Goal: Transaction & Acquisition: Purchase product/service

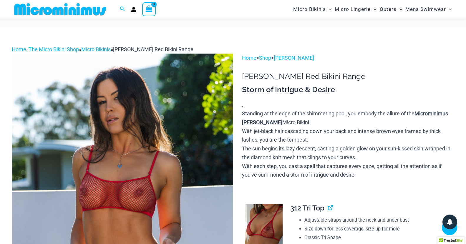
scroll to position [112, 0]
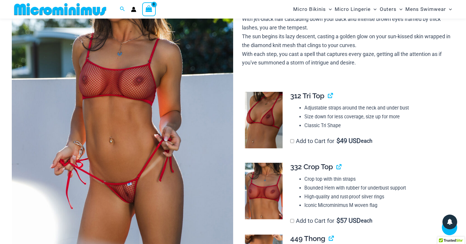
click at [124, 211] on img at bounding box center [122, 107] width 221 height 332
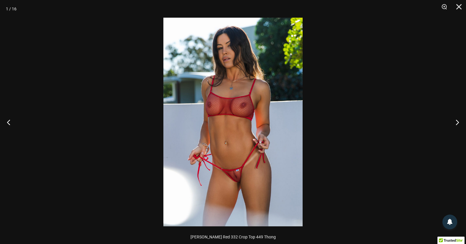
click at [220, 175] on img at bounding box center [232, 122] width 139 height 209
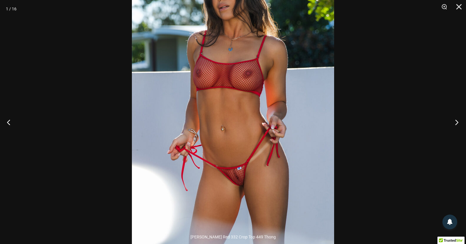
click at [457, 123] on button "Next" at bounding box center [455, 121] width 22 height 29
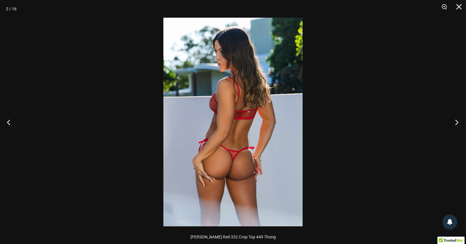
click at [457, 123] on button "Next" at bounding box center [455, 121] width 22 height 29
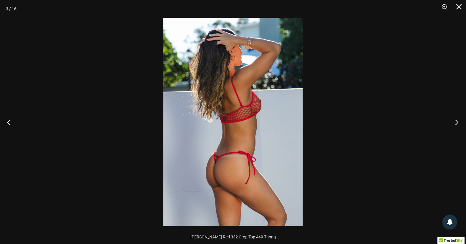
click at [457, 123] on button "Next" at bounding box center [455, 121] width 22 height 29
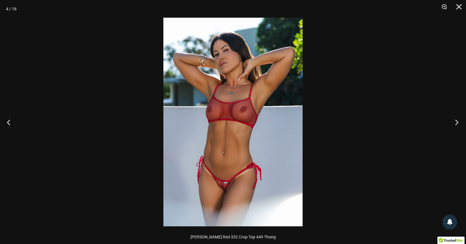
click at [457, 123] on button "Next" at bounding box center [455, 121] width 22 height 29
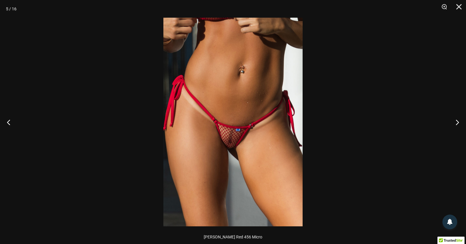
click at [221, 154] on img at bounding box center [232, 122] width 139 height 209
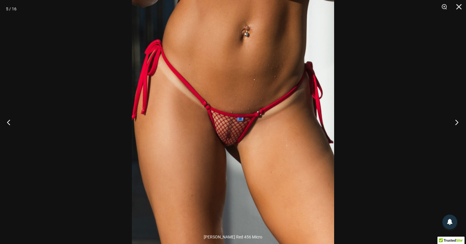
click at [452, 121] on button "Next" at bounding box center [455, 121] width 22 height 29
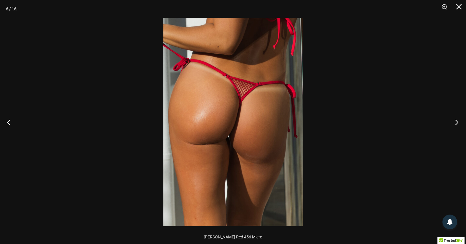
click at [452, 121] on button "Next" at bounding box center [455, 121] width 22 height 29
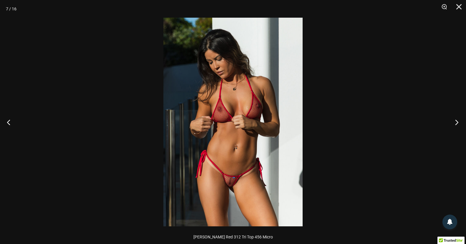
click at [452, 121] on button "Next" at bounding box center [455, 121] width 22 height 29
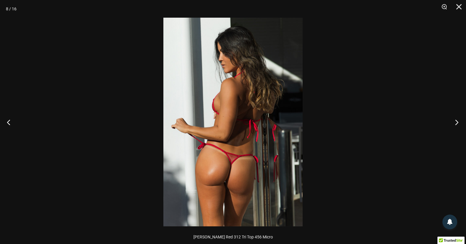
click at [452, 121] on button "Next" at bounding box center [455, 121] width 22 height 29
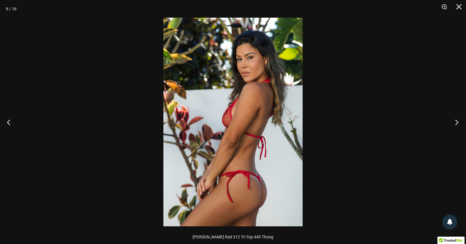
click at [452, 121] on button "Next" at bounding box center [455, 121] width 22 height 29
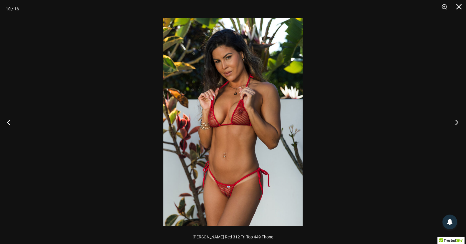
click at [452, 121] on button "Next" at bounding box center [455, 121] width 22 height 29
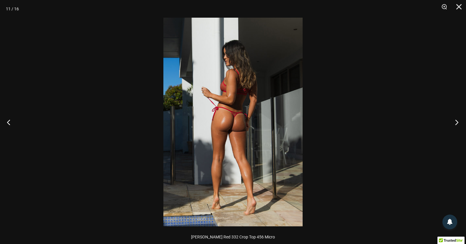
click at [452, 121] on button "Next" at bounding box center [455, 121] width 22 height 29
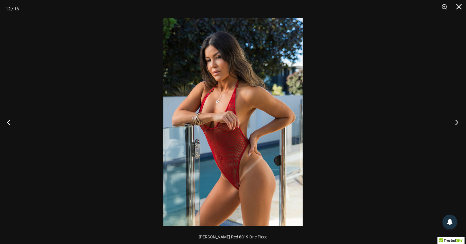
click at [452, 121] on button "Next" at bounding box center [455, 121] width 22 height 29
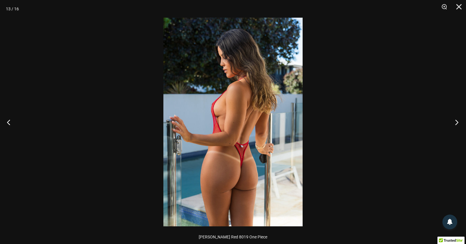
click at [452, 121] on button "Next" at bounding box center [455, 121] width 22 height 29
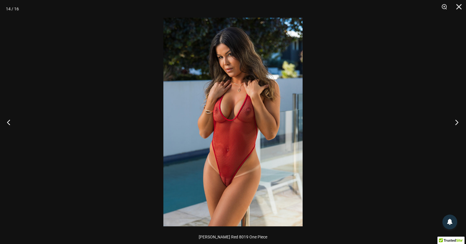
click at [452, 121] on button "Next" at bounding box center [455, 121] width 22 height 29
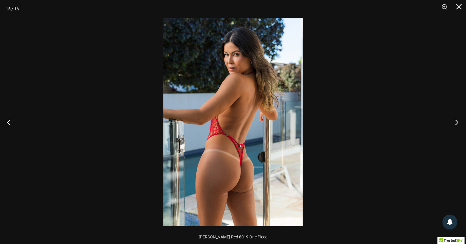
click at [452, 121] on button "Next" at bounding box center [455, 121] width 22 height 29
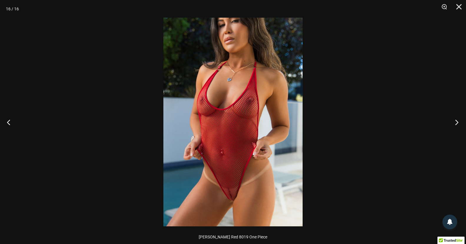
click at [452, 121] on button "Next" at bounding box center [455, 121] width 22 height 29
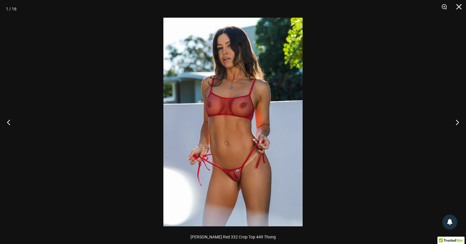
click at [401, 117] on div at bounding box center [233, 122] width 466 height 244
